Goal: Task Accomplishment & Management: Use online tool/utility

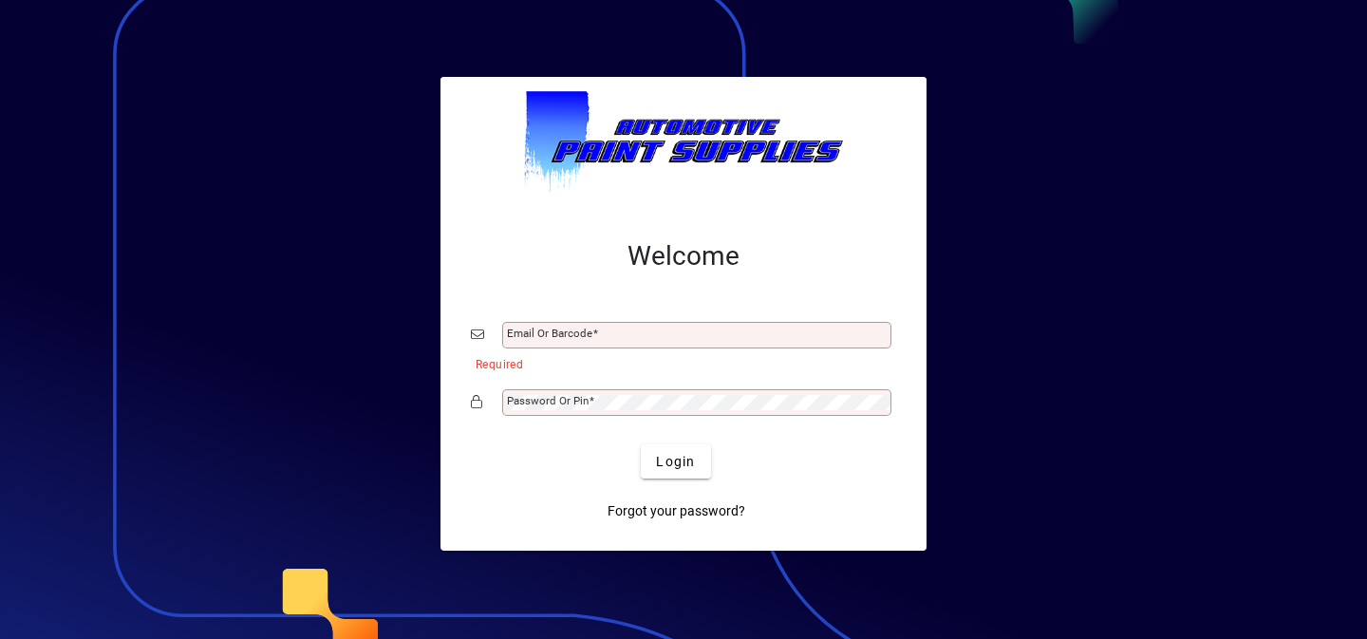
type input "**********"
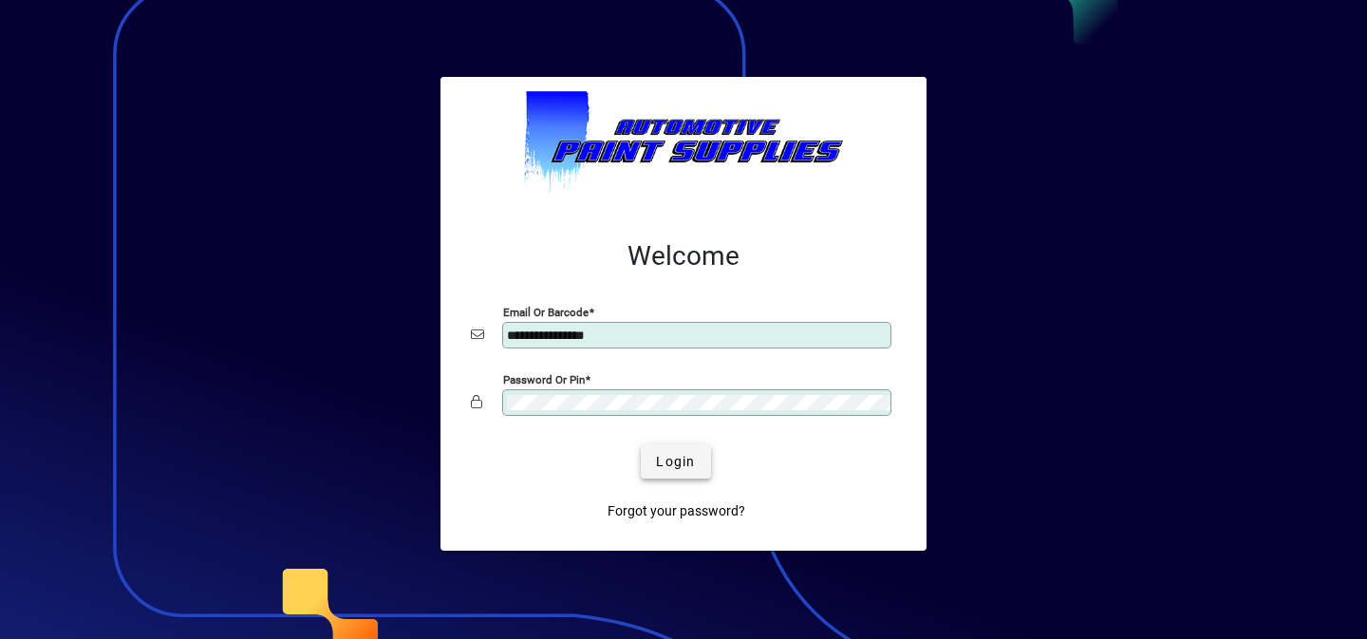
click at [667, 464] on span "Login" at bounding box center [675, 462] width 39 height 20
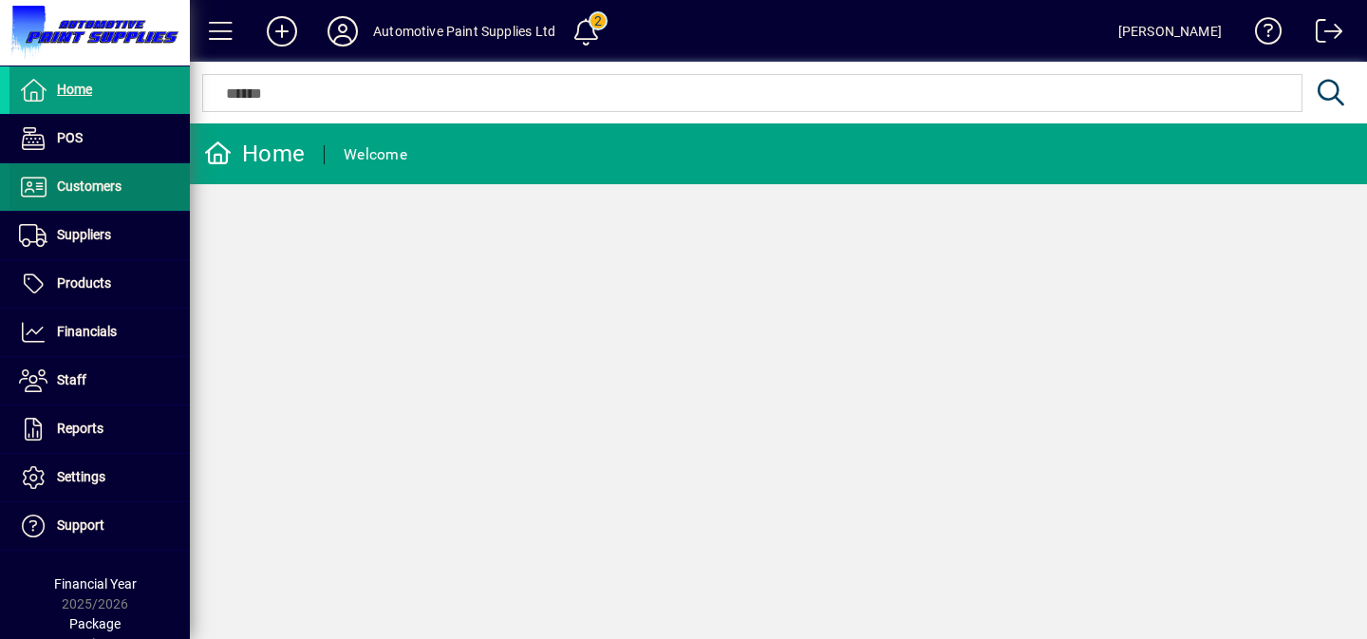
click at [129, 183] on span at bounding box center [99, 187] width 180 height 46
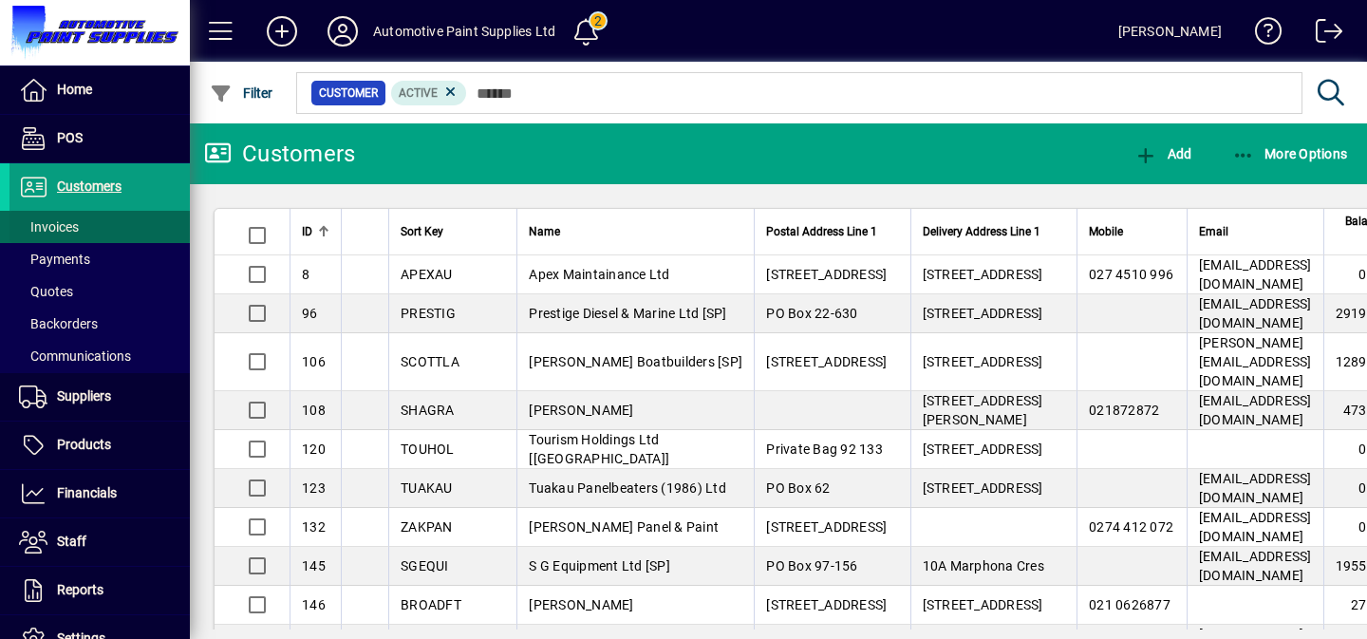
click at [138, 215] on span at bounding box center [99, 227] width 180 height 46
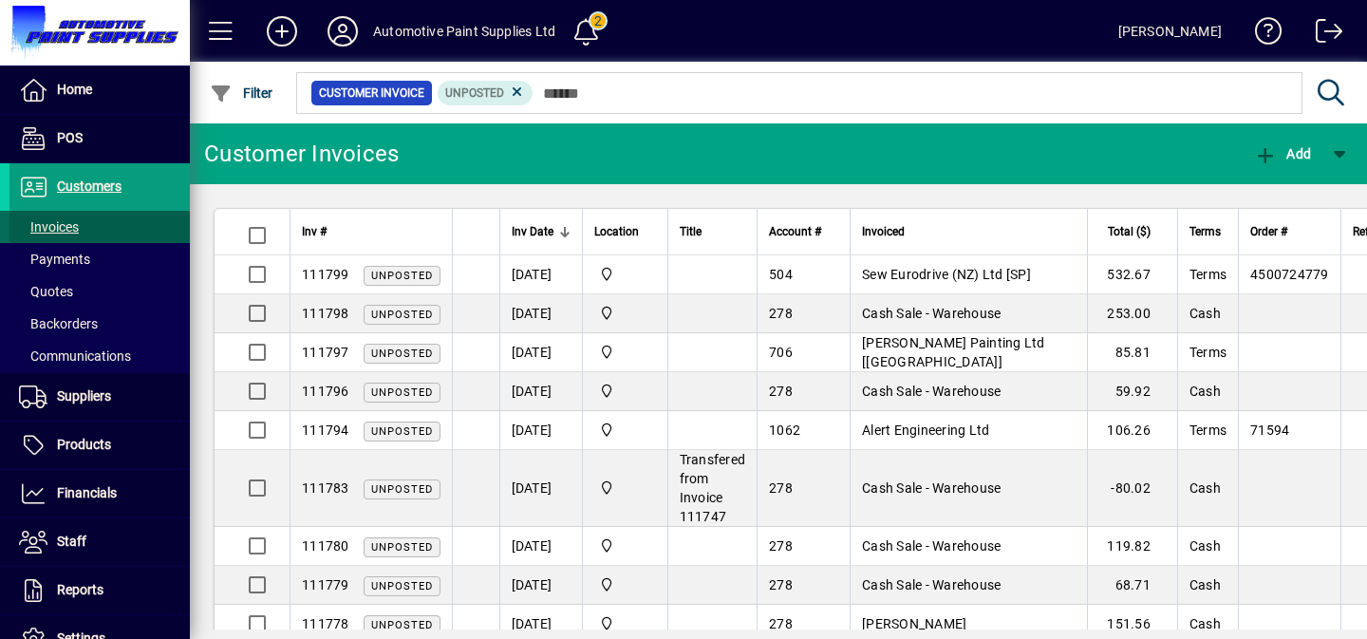
click at [64, 223] on span "Invoices" at bounding box center [49, 226] width 60 height 15
click at [97, 175] on span at bounding box center [99, 187] width 180 height 46
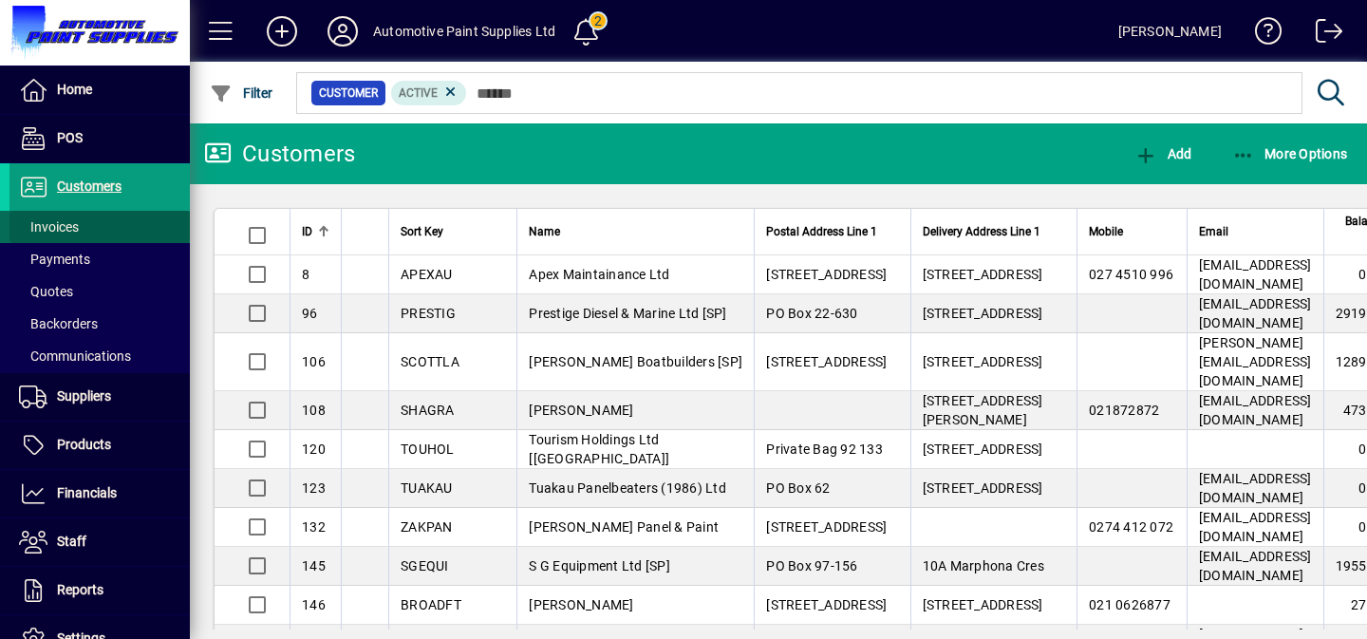
click at [69, 231] on span "Invoices" at bounding box center [49, 226] width 60 height 15
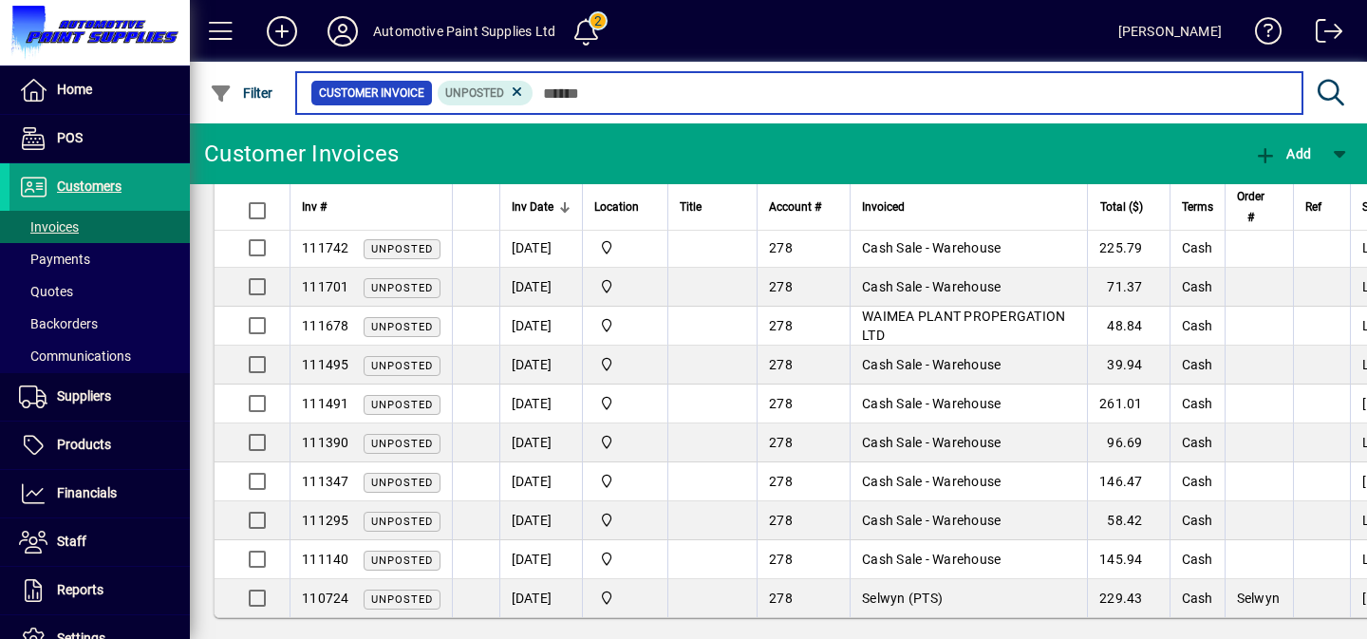
scroll to position [310, 0]
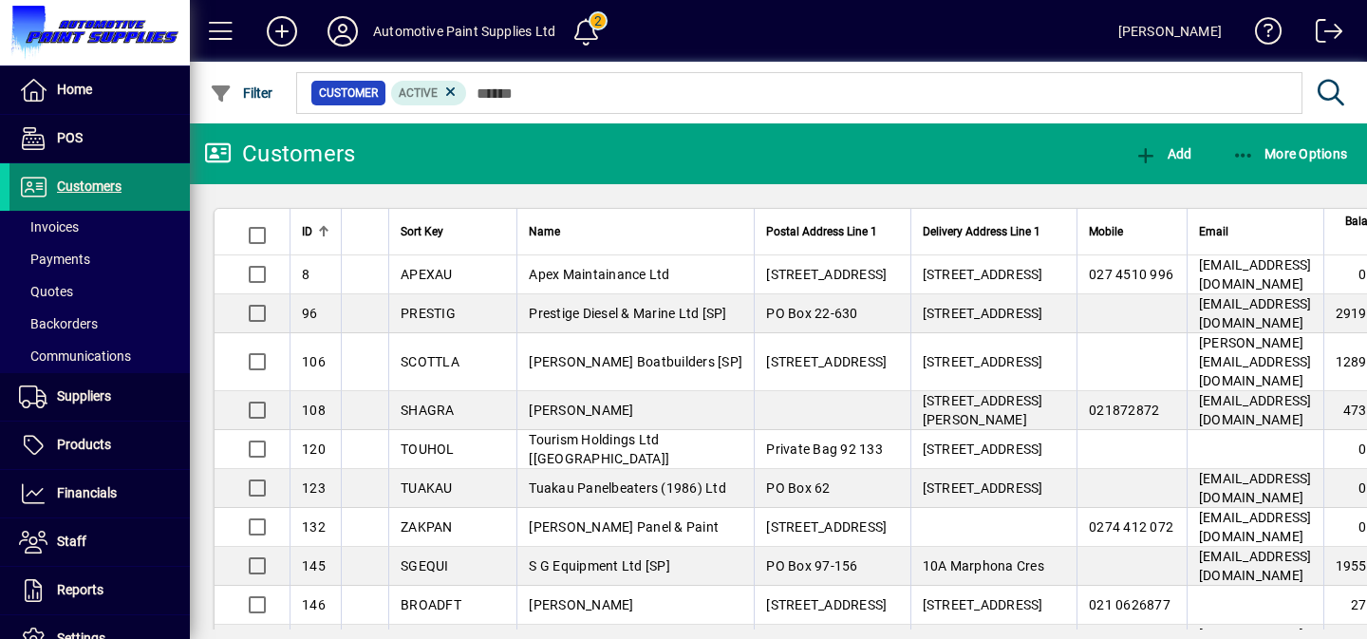
click at [104, 200] on span at bounding box center [99, 187] width 180 height 46
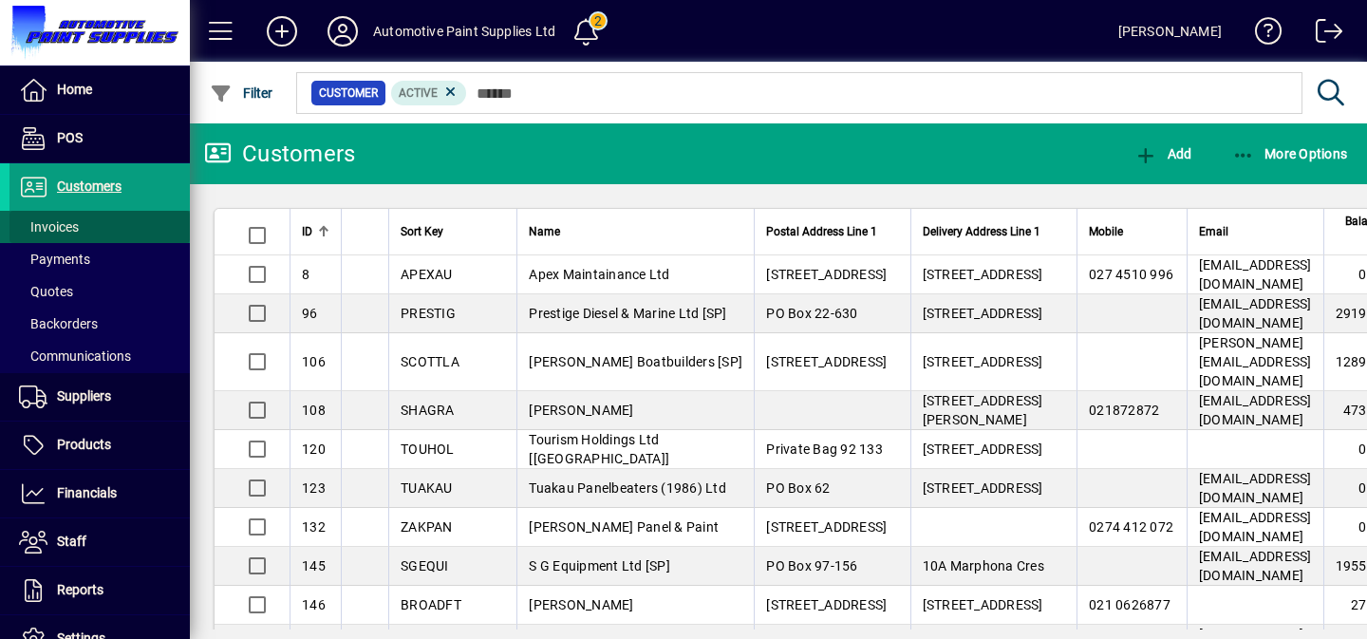
click at [69, 219] on span "Invoices" at bounding box center [49, 226] width 60 height 15
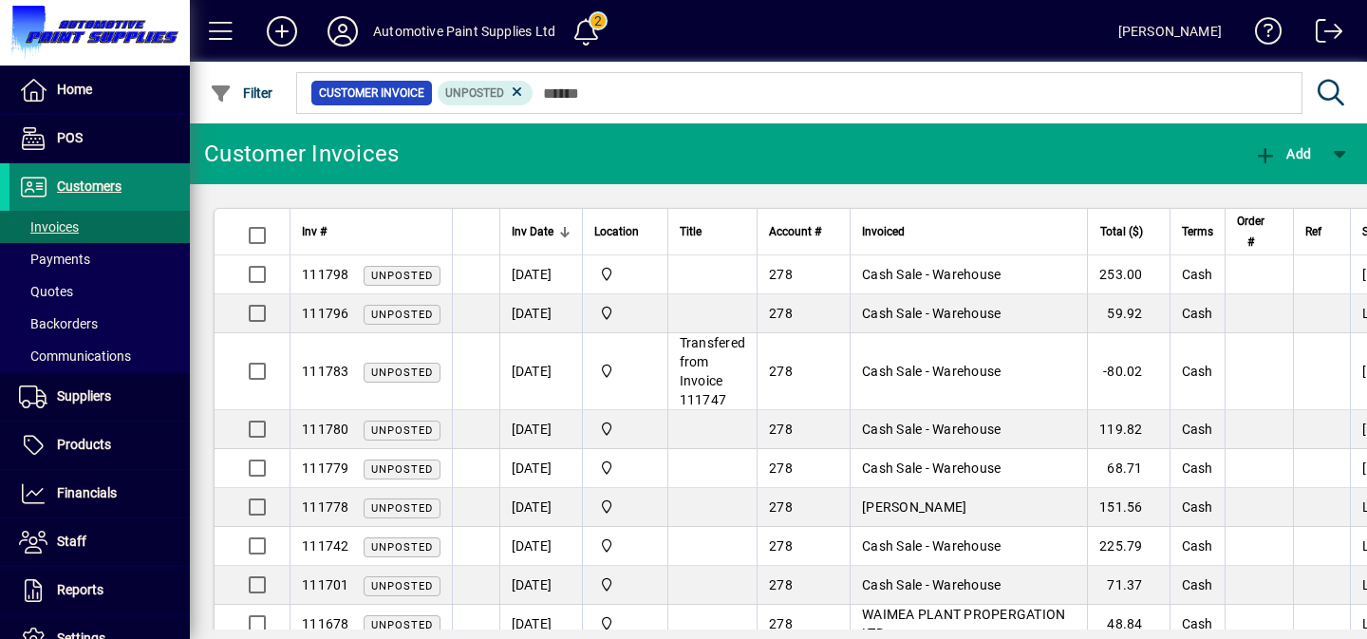
click at [109, 180] on span "Customers" at bounding box center [89, 185] width 65 height 15
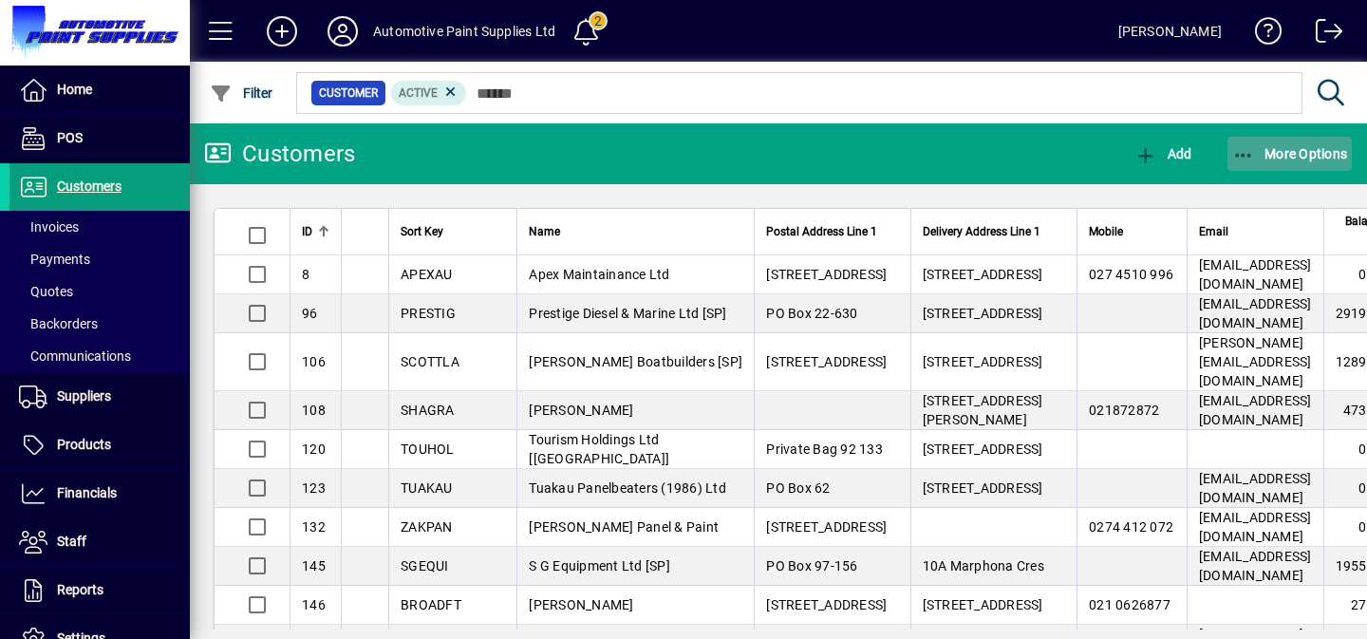
click at [1271, 161] on span "button" at bounding box center [1289, 154] width 125 height 46
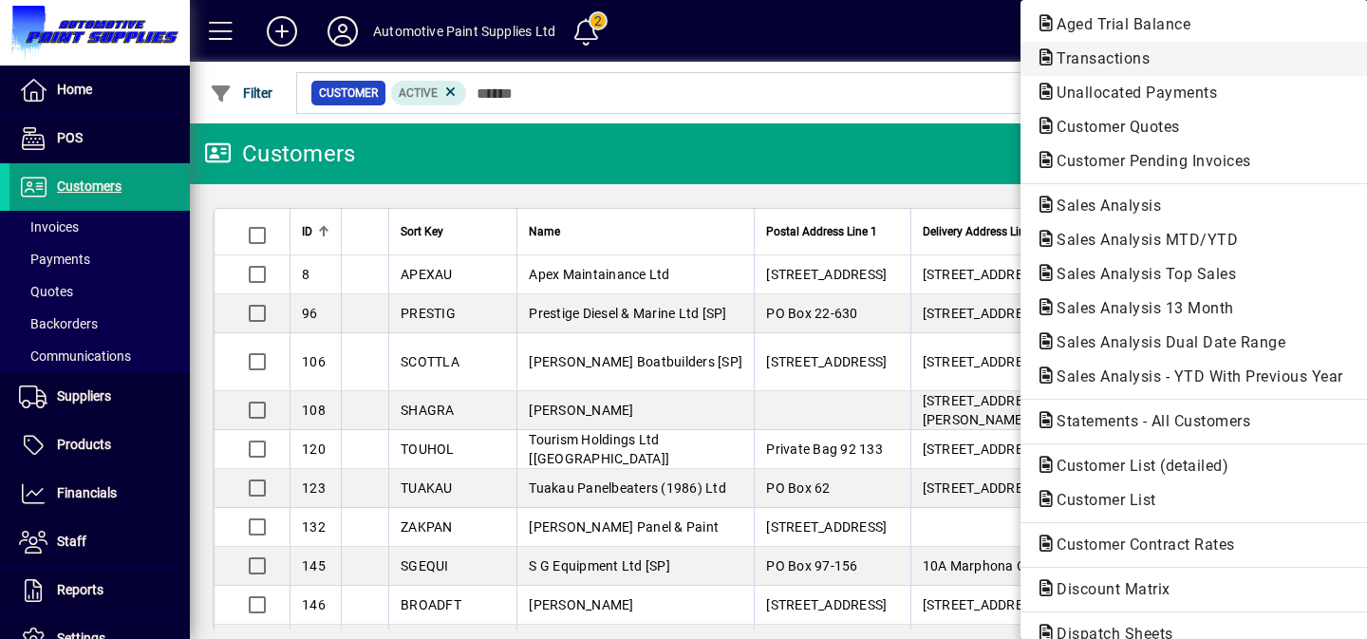
click at [1142, 54] on span "Transactions" at bounding box center [1097, 58] width 123 height 18
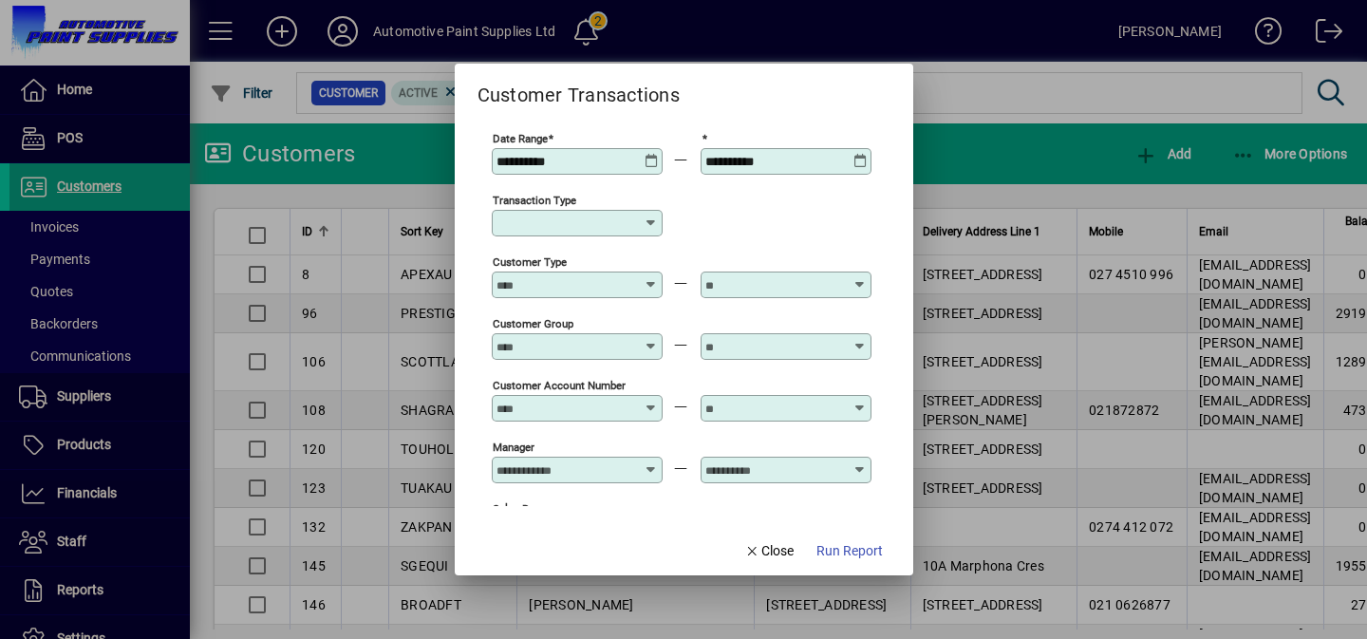
click at [658, 154] on icon at bounding box center [652, 154] width 14 height 0
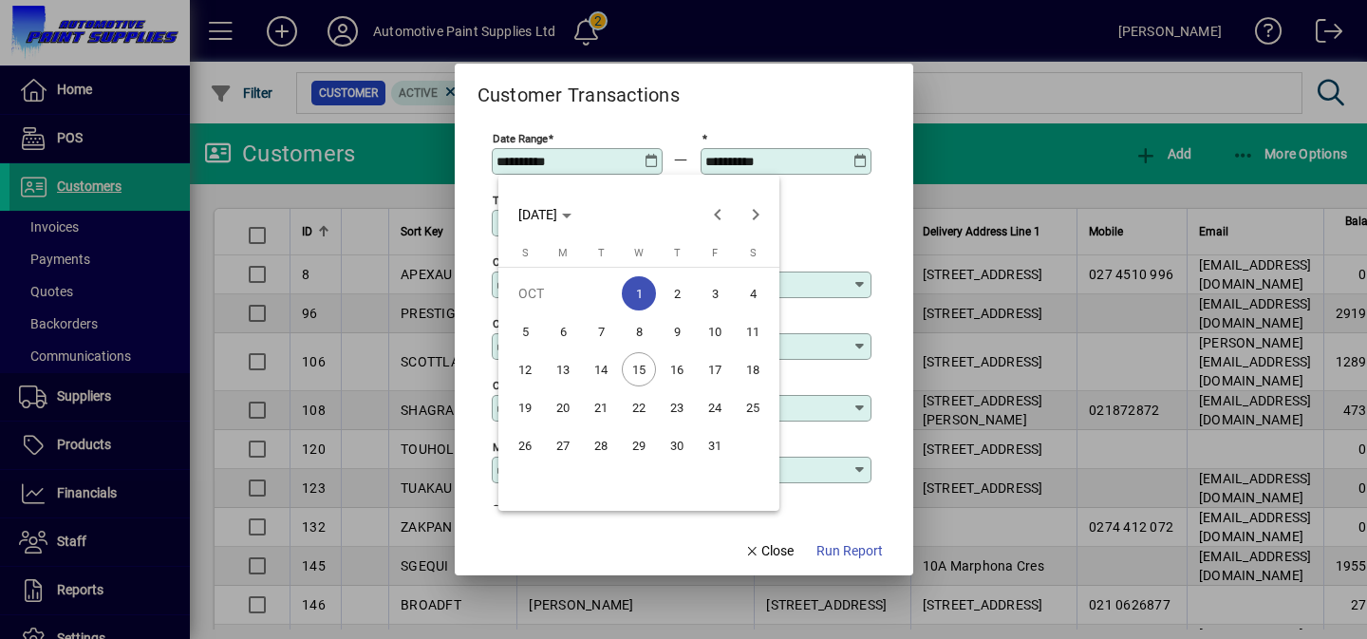
click at [650, 358] on span "15" at bounding box center [639, 369] width 34 height 34
type input "**********"
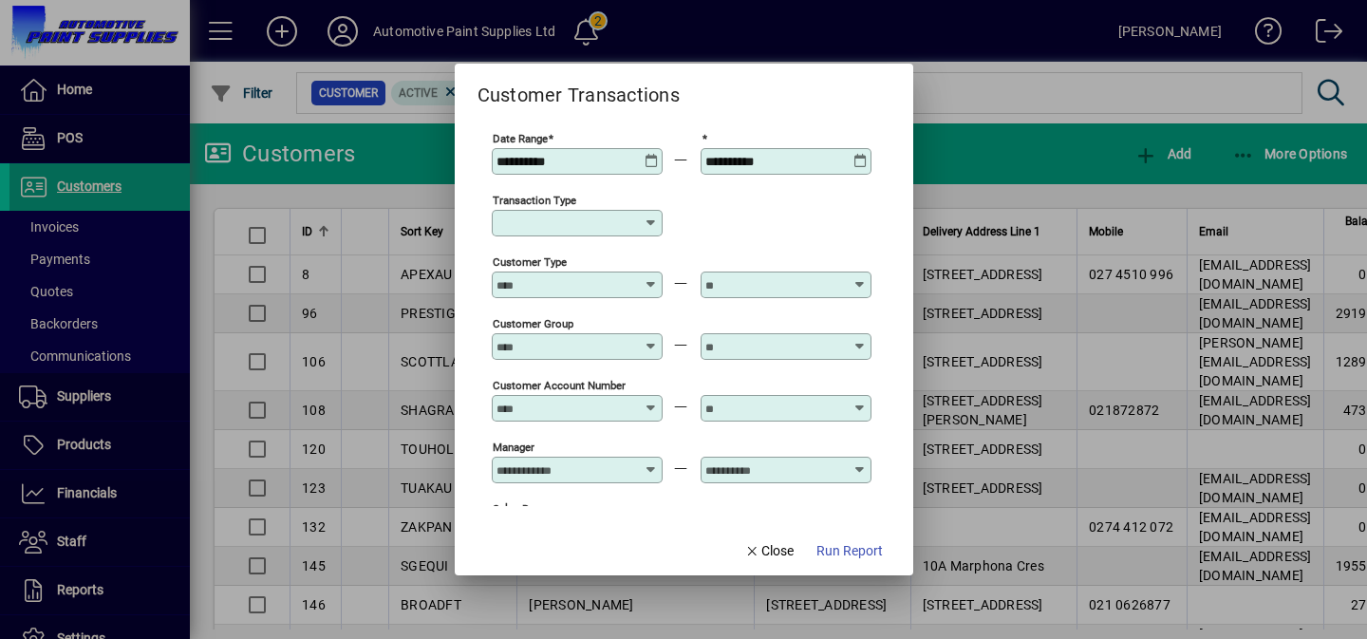
click at [572, 224] on input "Transaction Type" at bounding box center [569, 222] width 147 height 15
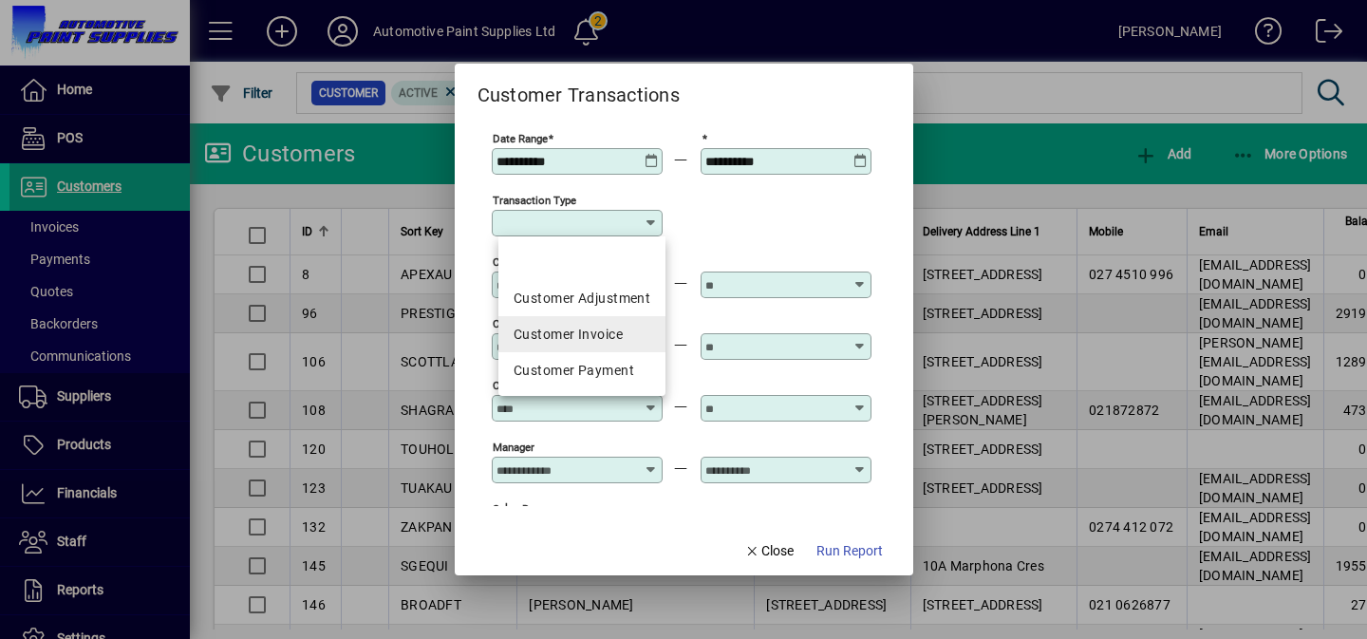
click at [584, 335] on div "Customer Invoice" at bounding box center [582, 335] width 137 height 20
type input "**********"
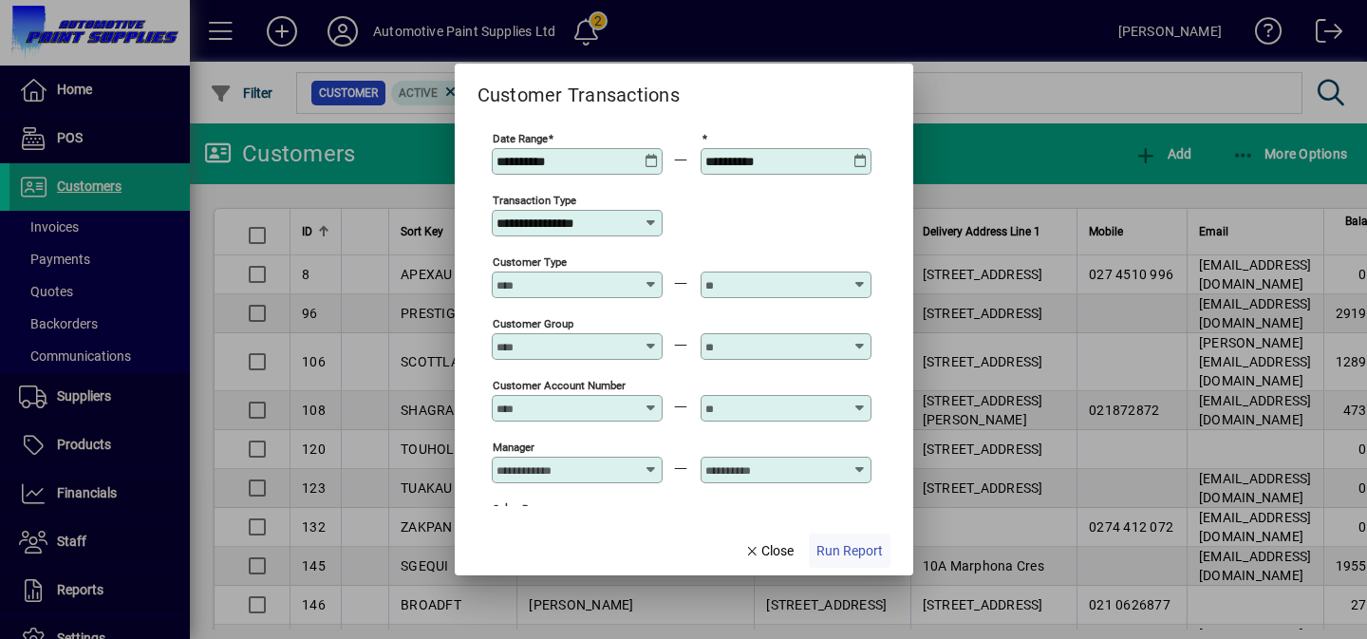
click at [857, 549] on span "Run Report" at bounding box center [849, 551] width 66 height 20
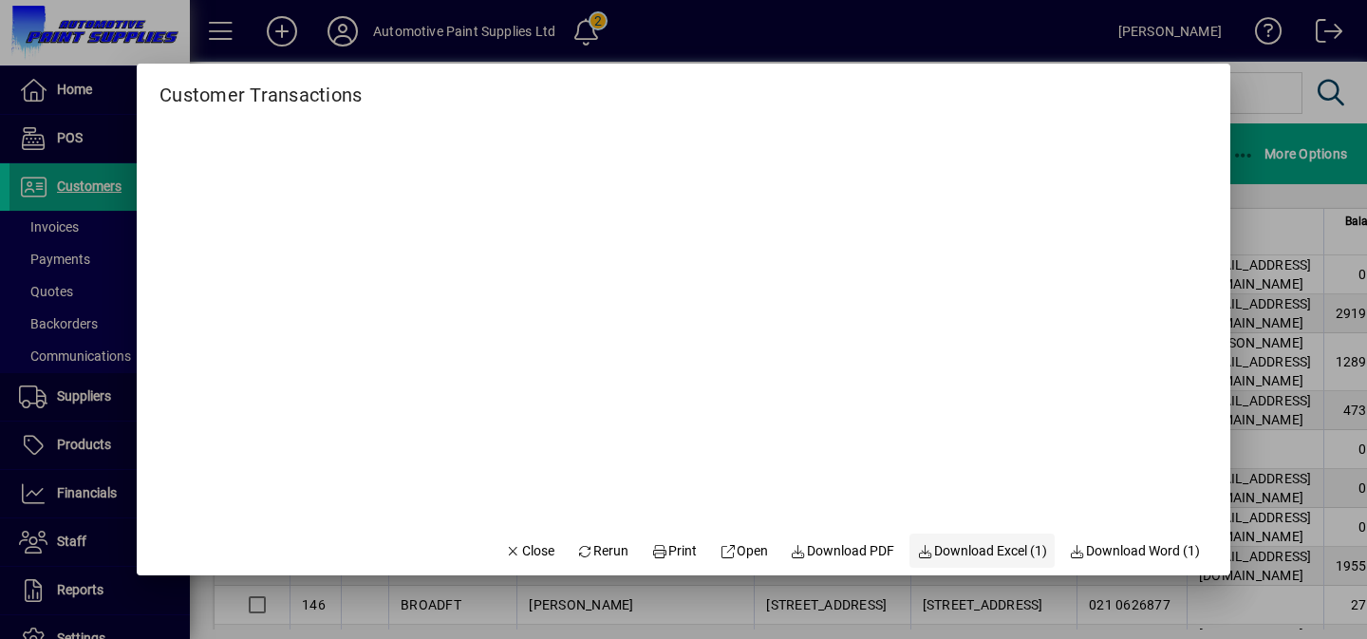
click at [995, 543] on span "Download Excel (1)" at bounding box center [982, 551] width 130 height 20
click at [1320, 32] on div at bounding box center [683, 319] width 1367 height 639
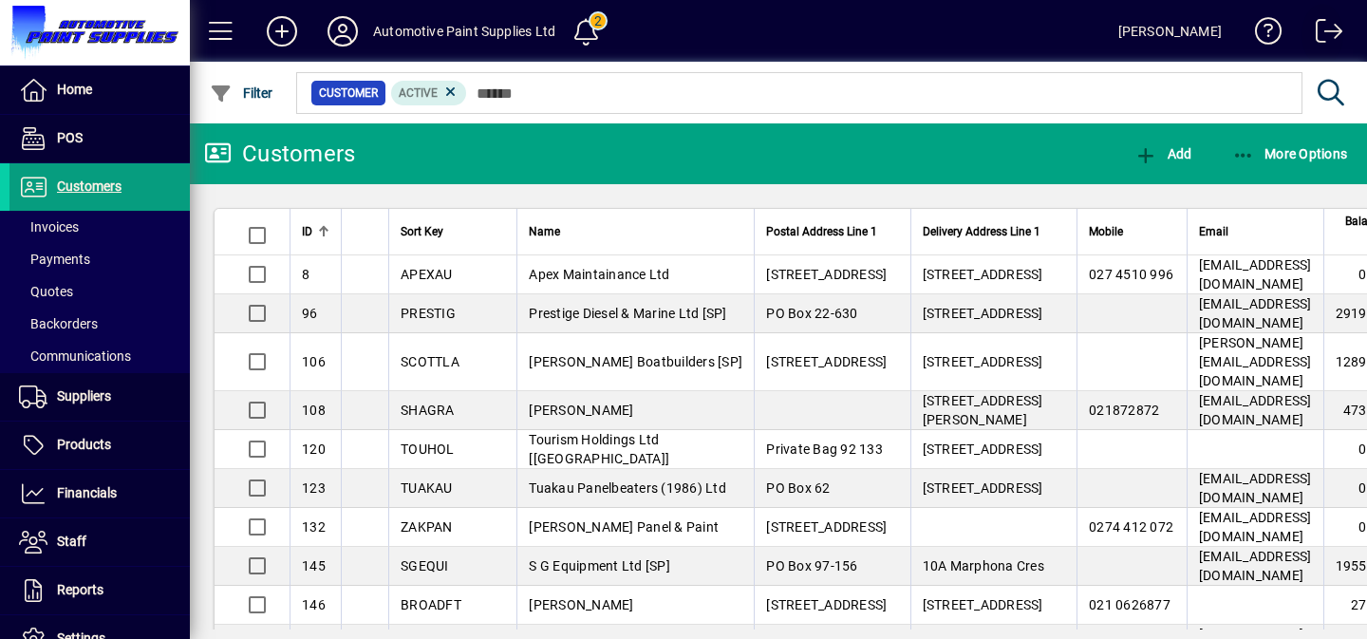
click at [1324, 30] on span at bounding box center [1322, 35] width 46 height 46
